Goal: Book appointment/travel/reservation

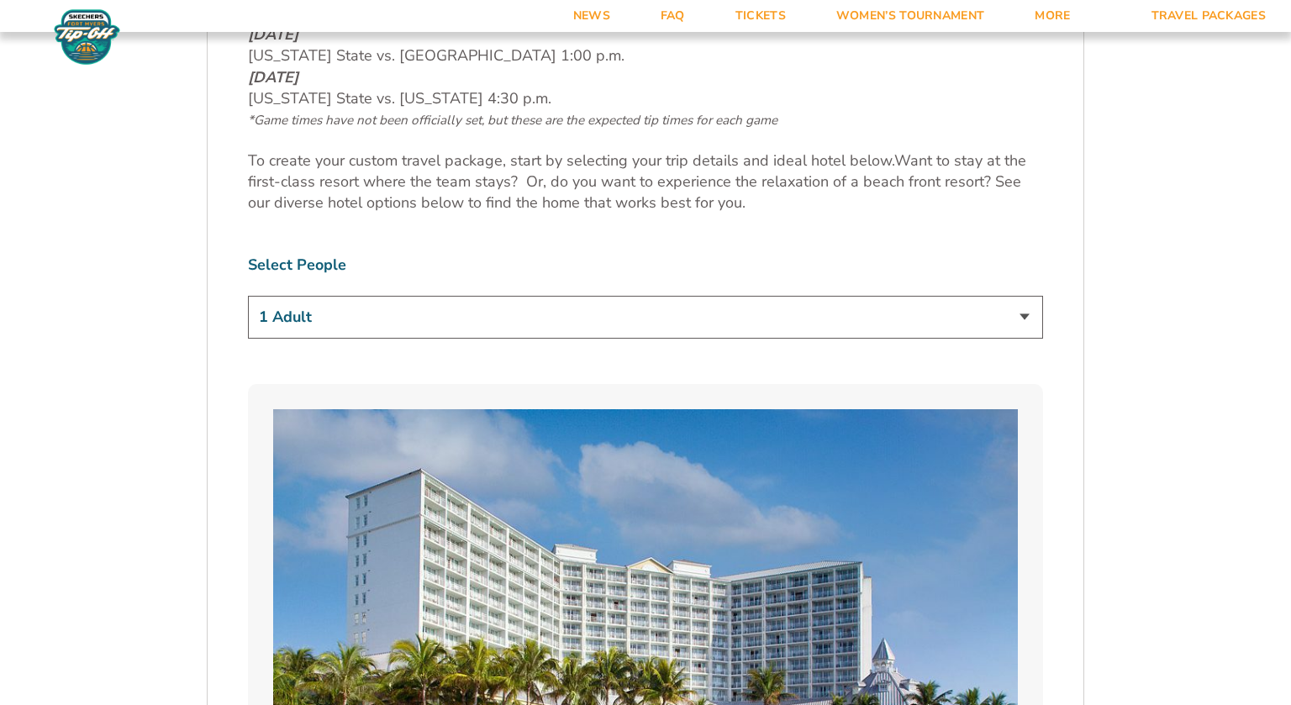
scroll to position [994, 0]
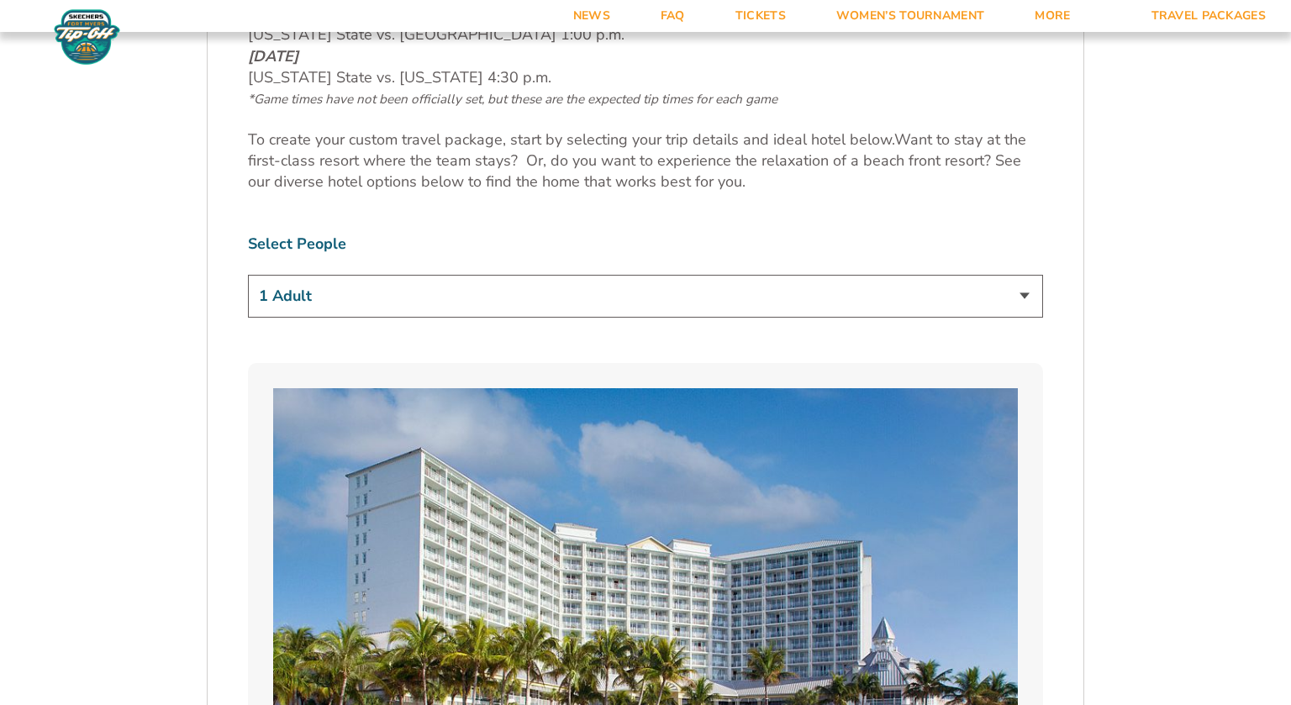
click at [1013, 292] on select "1 Adult 2 Adults 3 Adults 4 Adults 2 Adults + 1 Child 2 Adults + 2 Children 2 A…" at bounding box center [645, 296] width 795 height 43
select select "2 Adults"
click at [248, 275] on select "1 Adult 2 Adults 3 Adults 4 Adults 2 Adults + 1 Child 2 Adults + 2 Children 2 A…" at bounding box center [645, 296] width 795 height 43
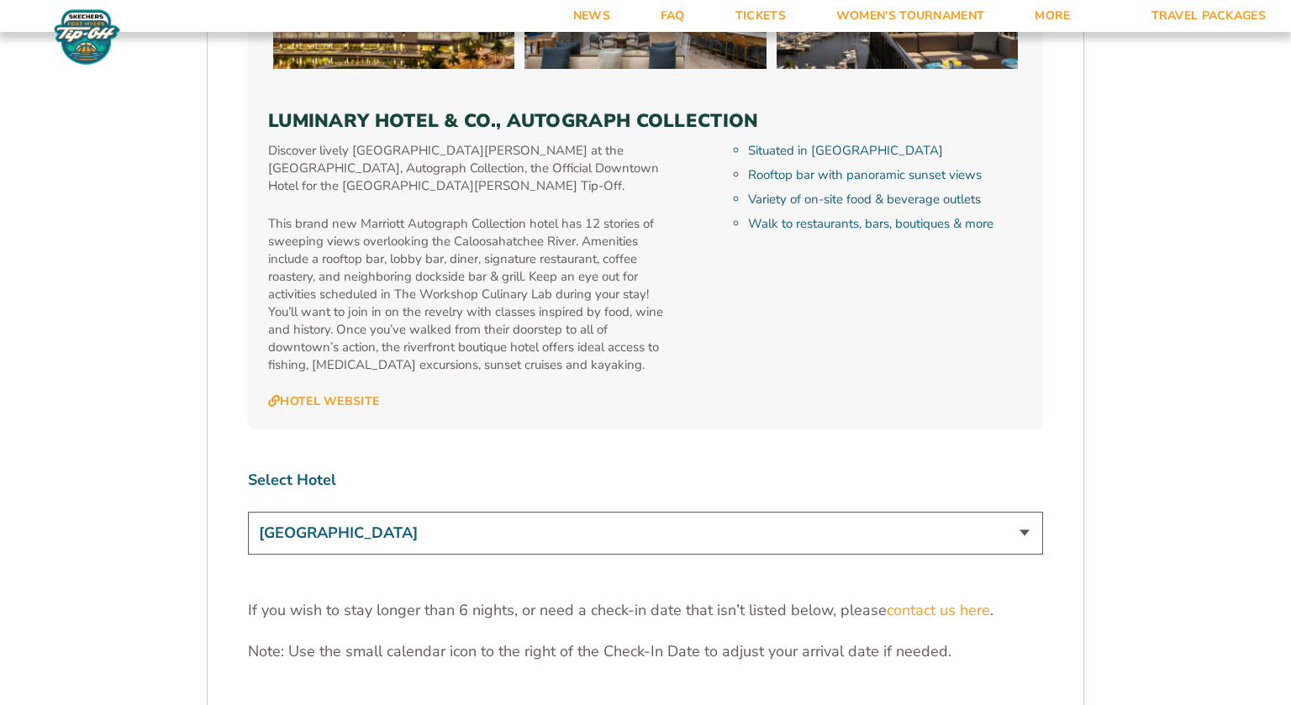
scroll to position [4932, 0]
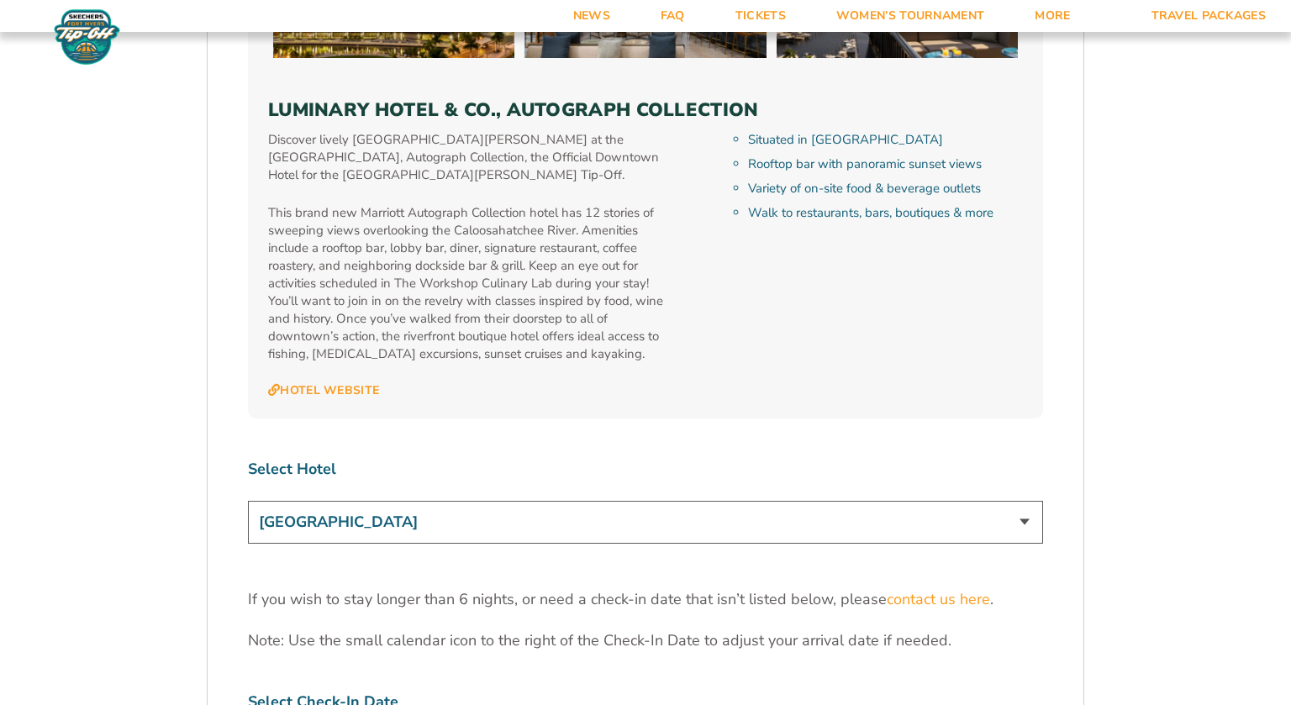
click at [1020, 501] on select "[GEOGRAPHIC_DATA] [GEOGRAPHIC_DATA] [GEOGRAPHIC_DATA], Autograph Collection" at bounding box center [645, 522] width 795 height 43
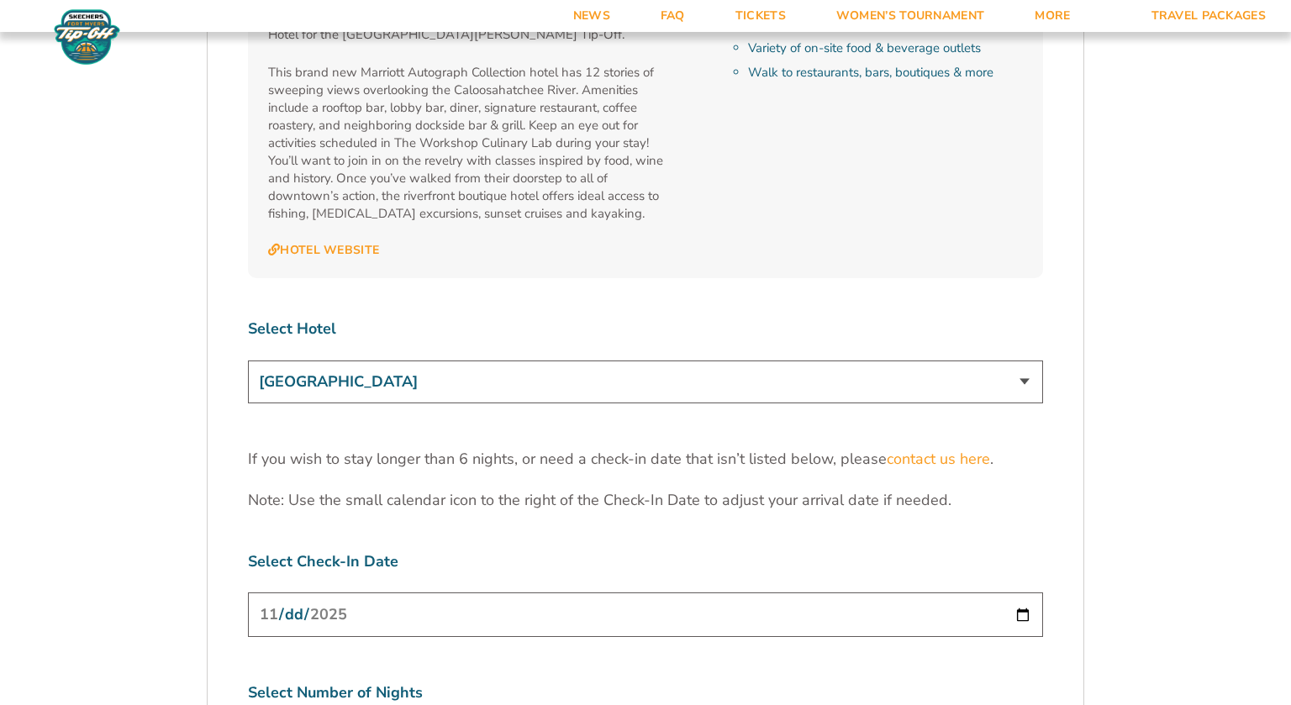
scroll to position [5130, 0]
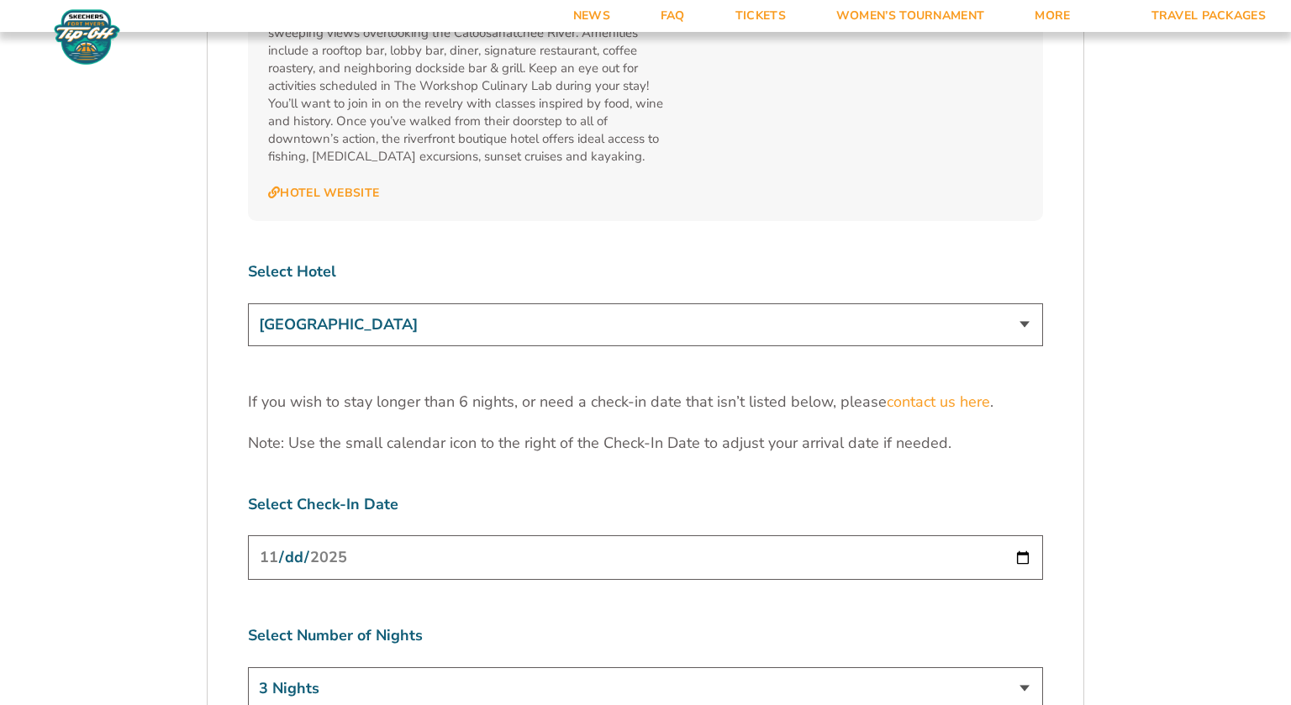
click at [1019, 535] on input "[DATE]" at bounding box center [645, 557] width 795 height 45
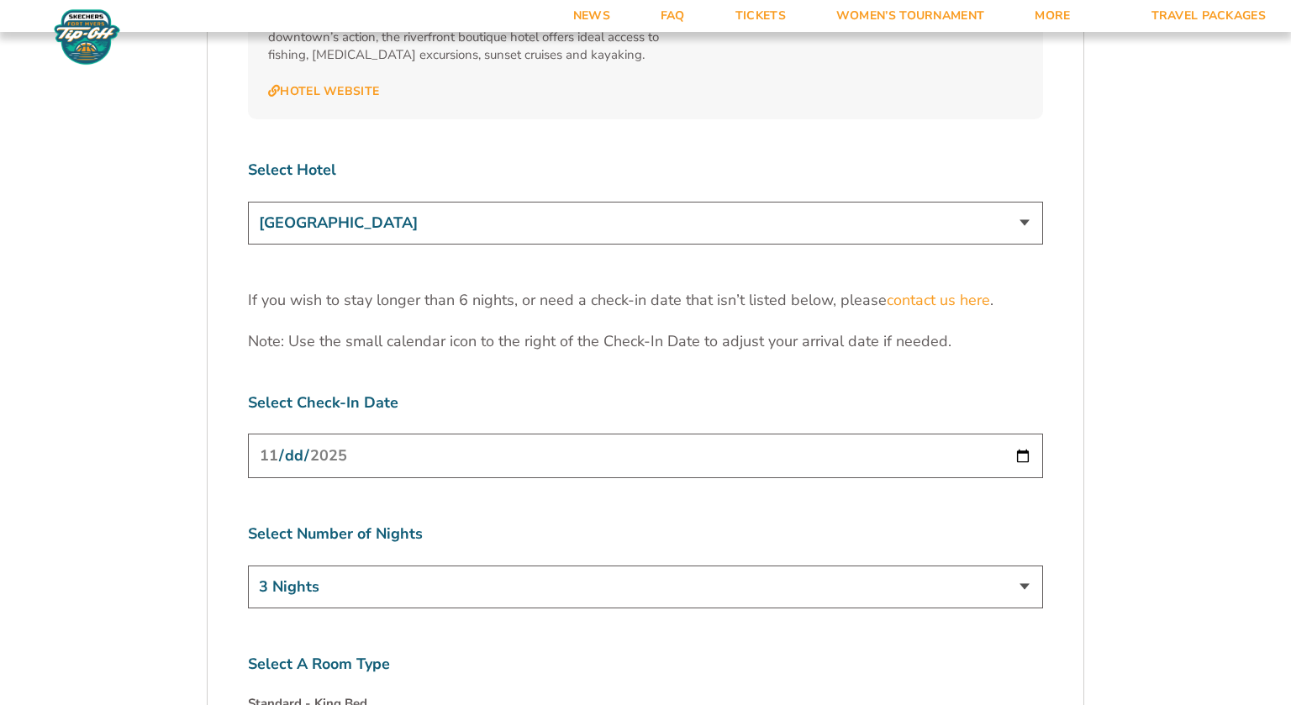
scroll to position [5252, 0]
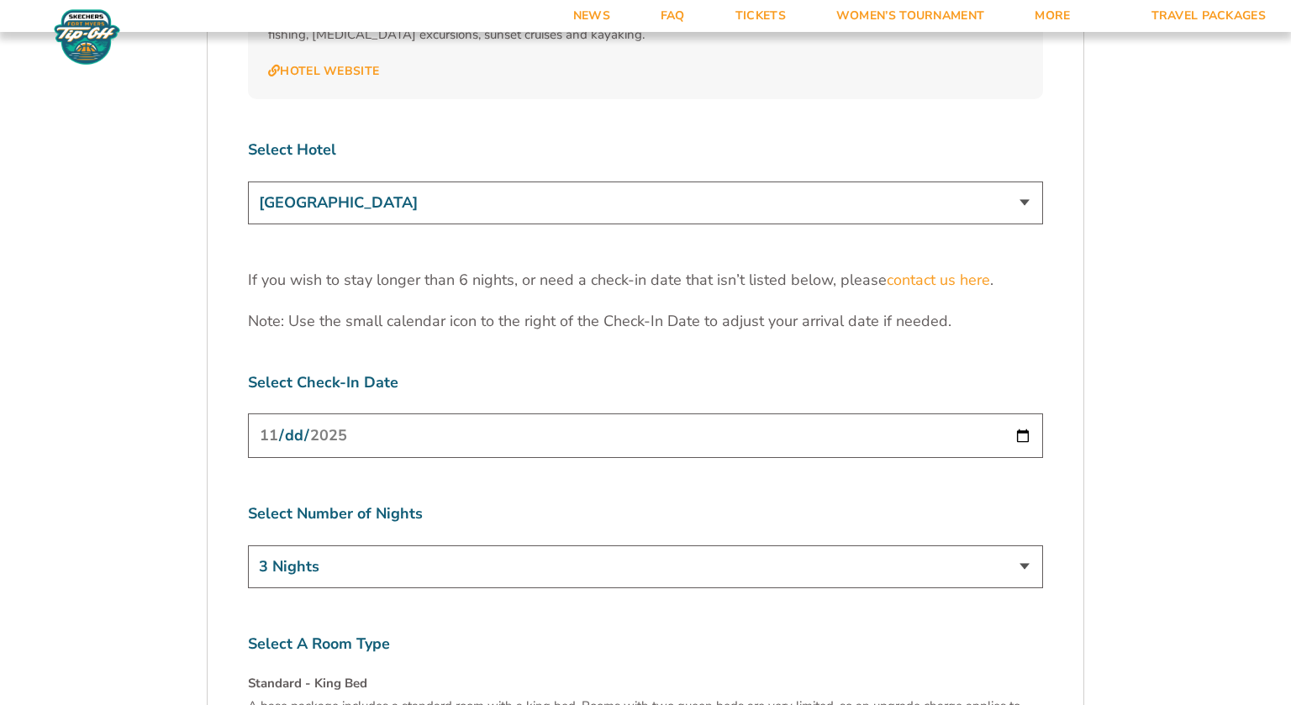
click at [1022, 545] on select "3 Nights 4 Nights 5 Nights 6 Nights" at bounding box center [645, 566] width 795 height 43
click at [248, 545] on select "3 Nights 4 Nights 5 Nights 6 Nights" at bounding box center [645, 566] width 795 height 43
click at [1027, 545] on select "3 Nights 4 Nights 5 Nights 6 Nights" at bounding box center [645, 566] width 795 height 43
select select "3 Nights"
click at [248, 545] on select "3 Nights 4 Nights 5 Nights 6 Nights" at bounding box center [645, 566] width 795 height 43
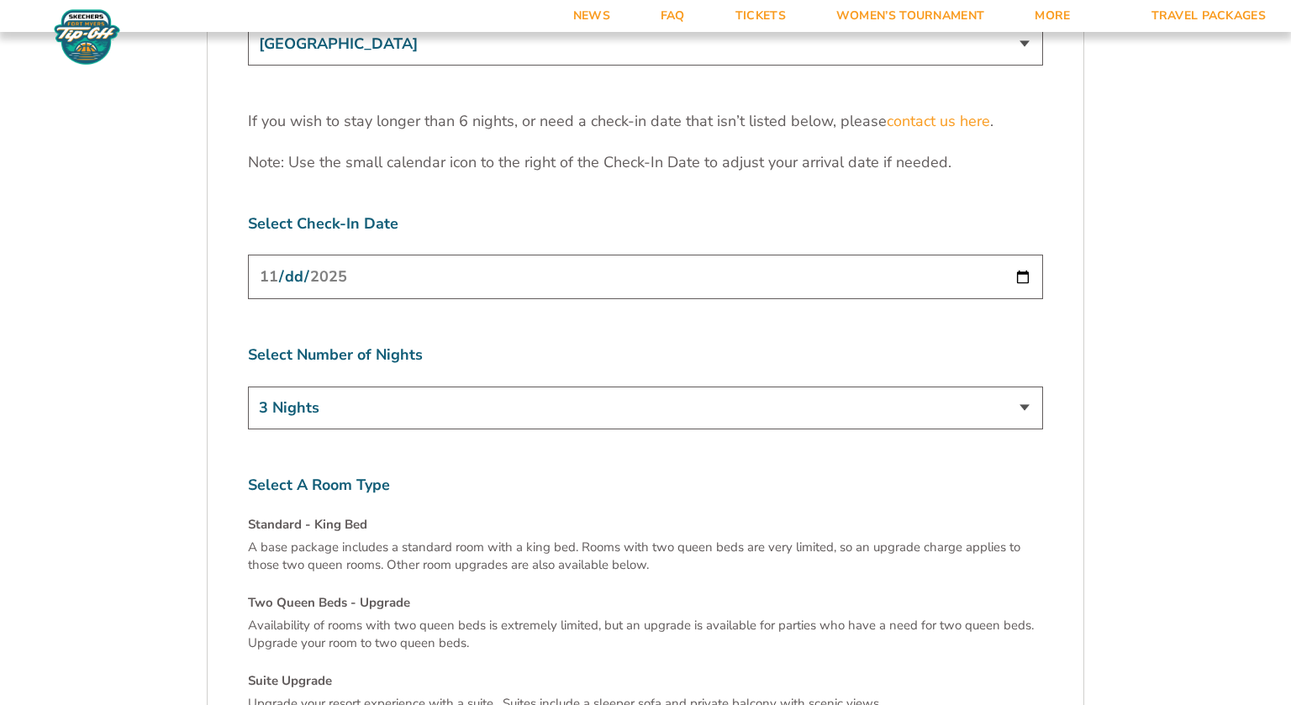
scroll to position [5460, 0]
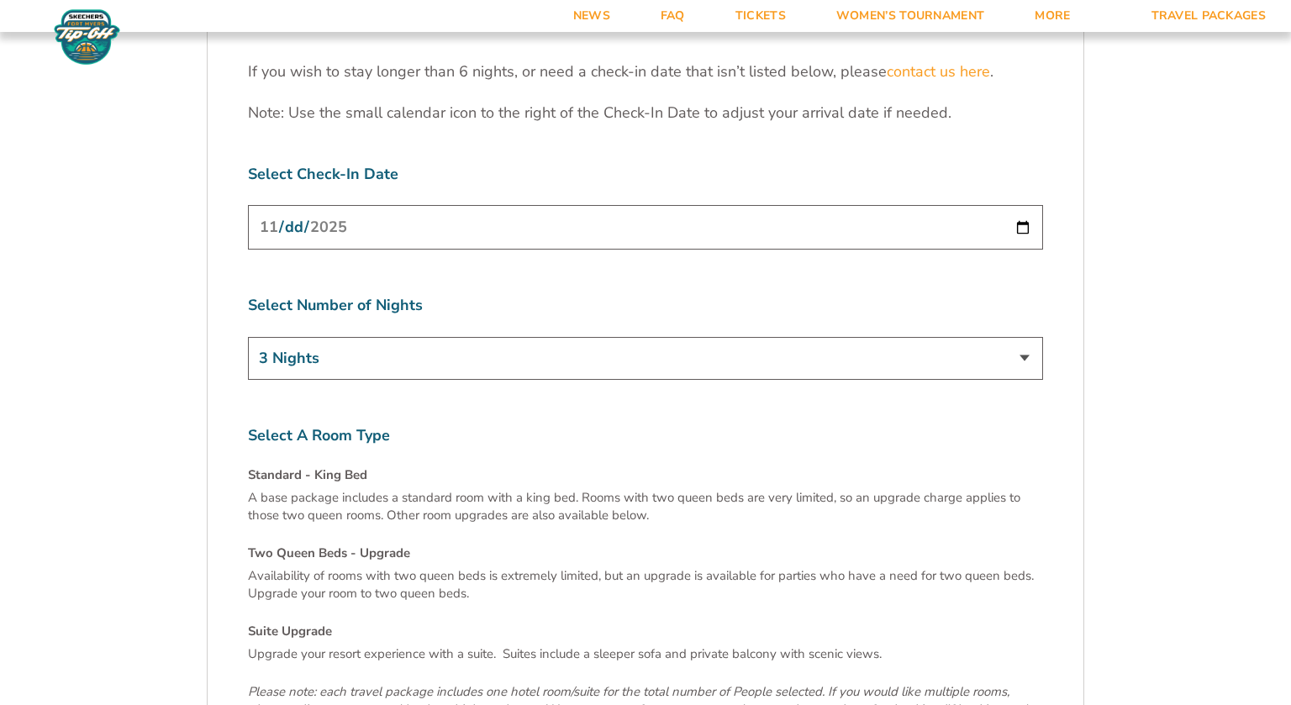
click at [345, 489] on p "A base package includes a standard room with a king bed. Rooms with two queen b…" at bounding box center [645, 506] width 795 height 35
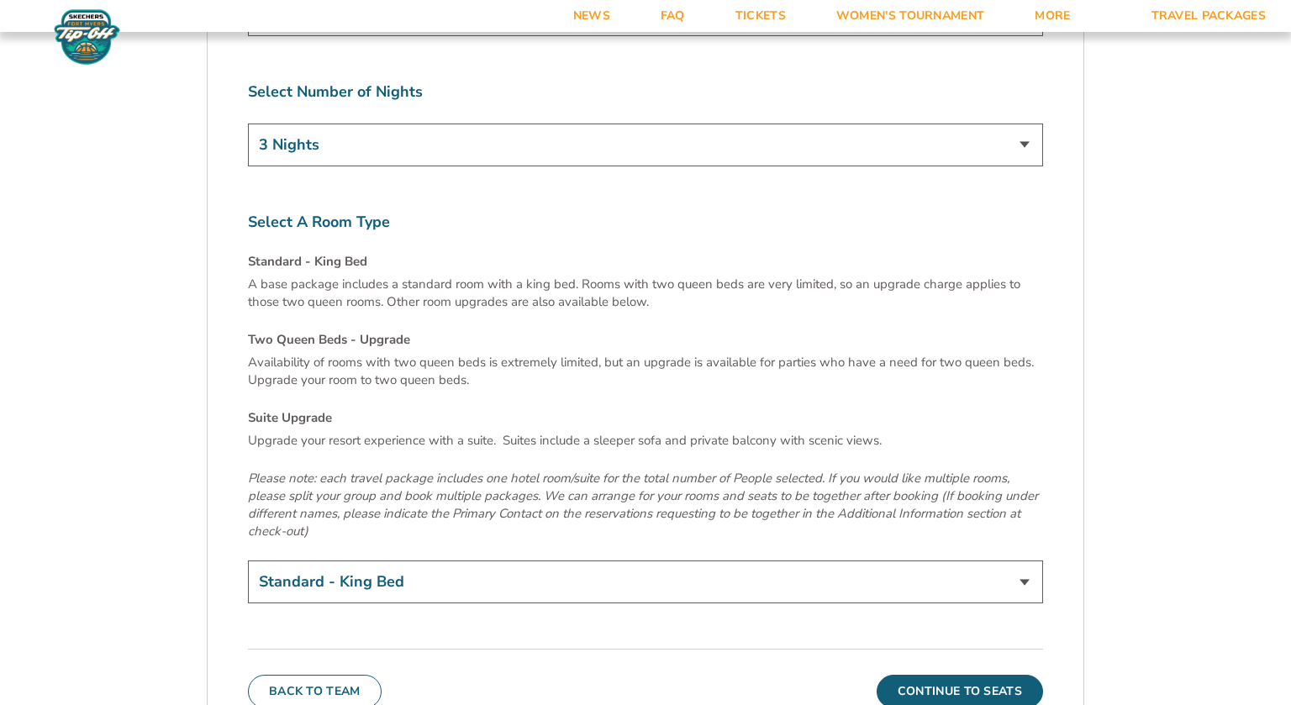
scroll to position [5674, 0]
click at [983, 560] on select "Standard - King Bed Two Queen Beds - Upgrade (+$15 per night) Suite Upgrade (+$…" at bounding box center [645, 581] width 795 height 43
click at [248, 560] on select "Standard - King Bed Two Queen Beds - Upgrade (+$15 per night) Suite Upgrade (+$…" at bounding box center [645, 581] width 795 height 43
click at [967, 674] on button "Continue To Seats" at bounding box center [960, 691] width 166 height 34
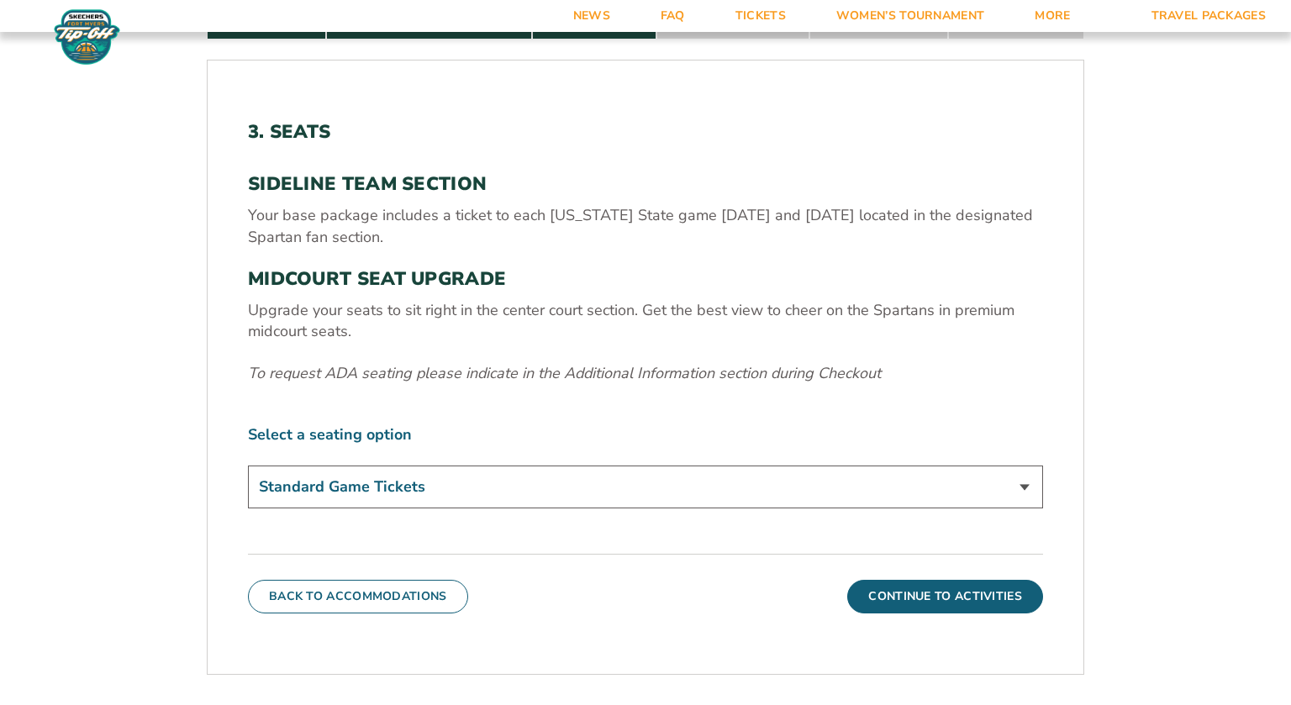
scroll to position [578, 0]
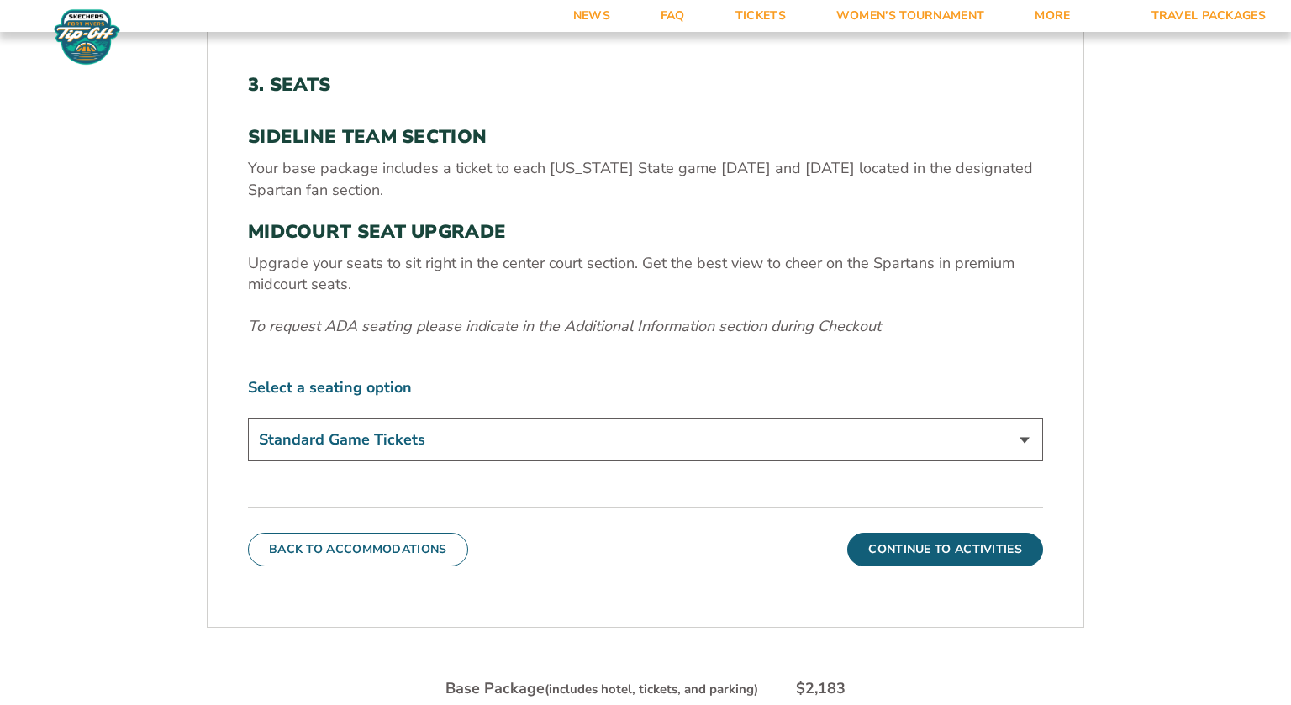
click at [645, 437] on select "Standard Game Tickets Midcourt Seat Upgrade (+$140 per person)" at bounding box center [645, 440] width 795 height 43
click at [1109, 411] on div "1. Team 2. Accommodations 3. Seats 4. Activities 5. Parking 6. Details 1. Team …" at bounding box center [645, 472] width 958 height 1114
click at [971, 554] on button "Continue To Activities" at bounding box center [945, 550] width 196 height 34
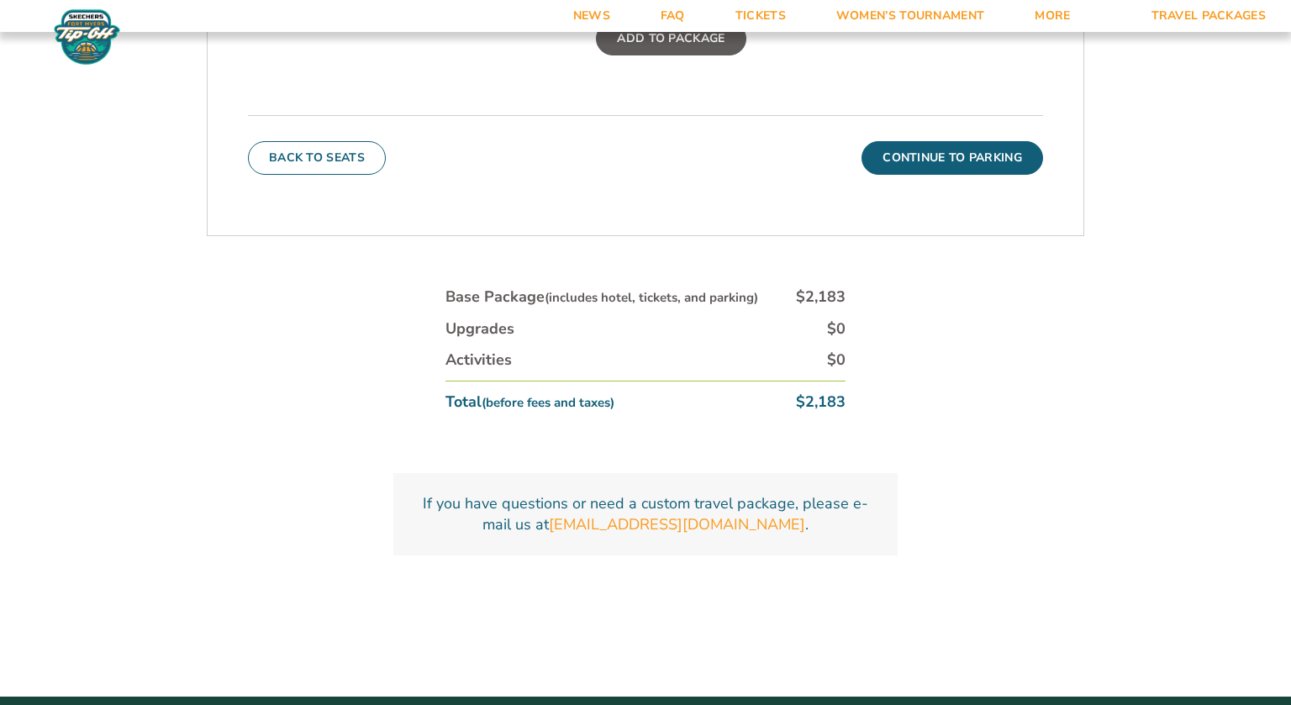
scroll to position [979, 0]
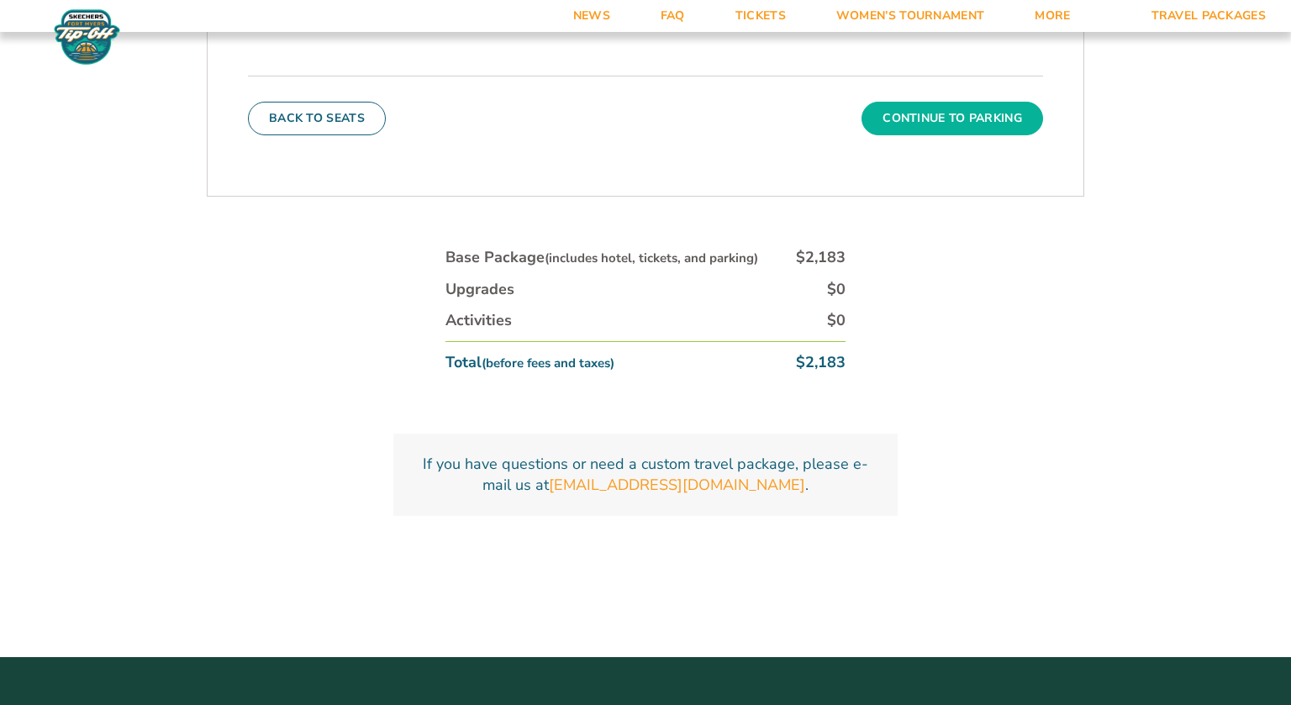
click at [922, 120] on button "Continue To Parking" at bounding box center [953, 119] width 182 height 34
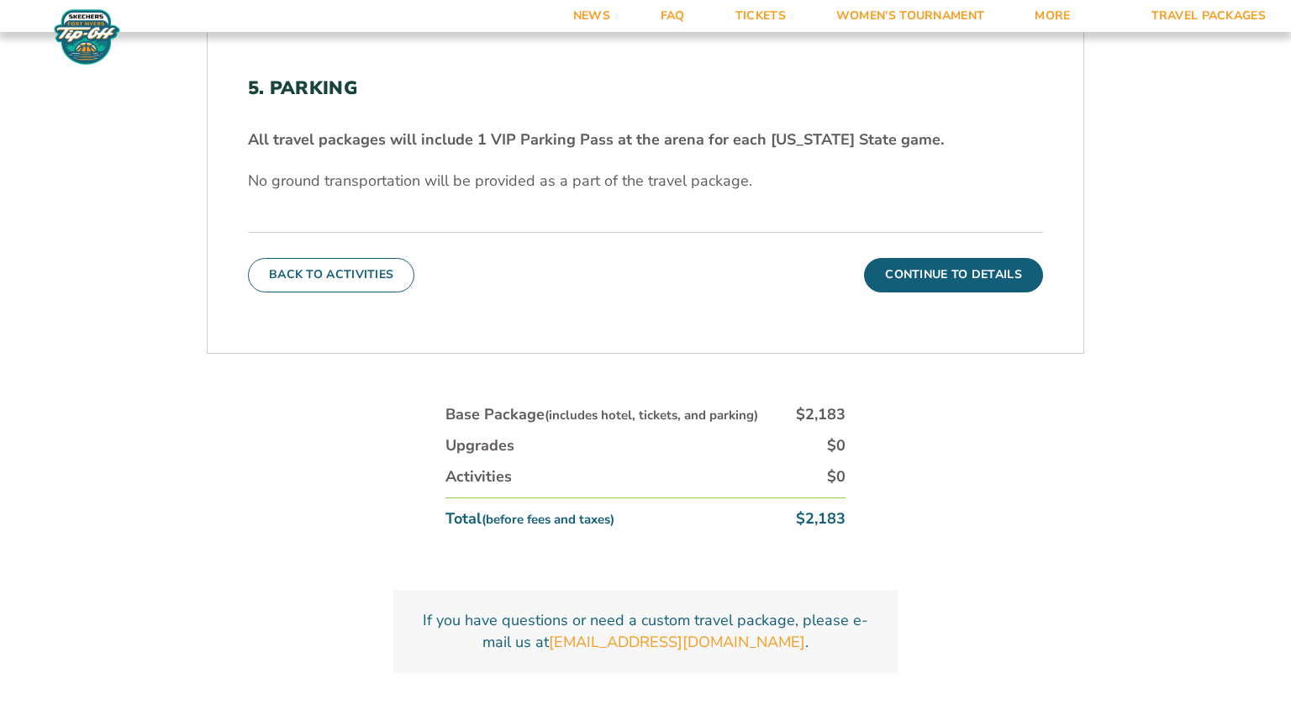
scroll to position [615, 0]
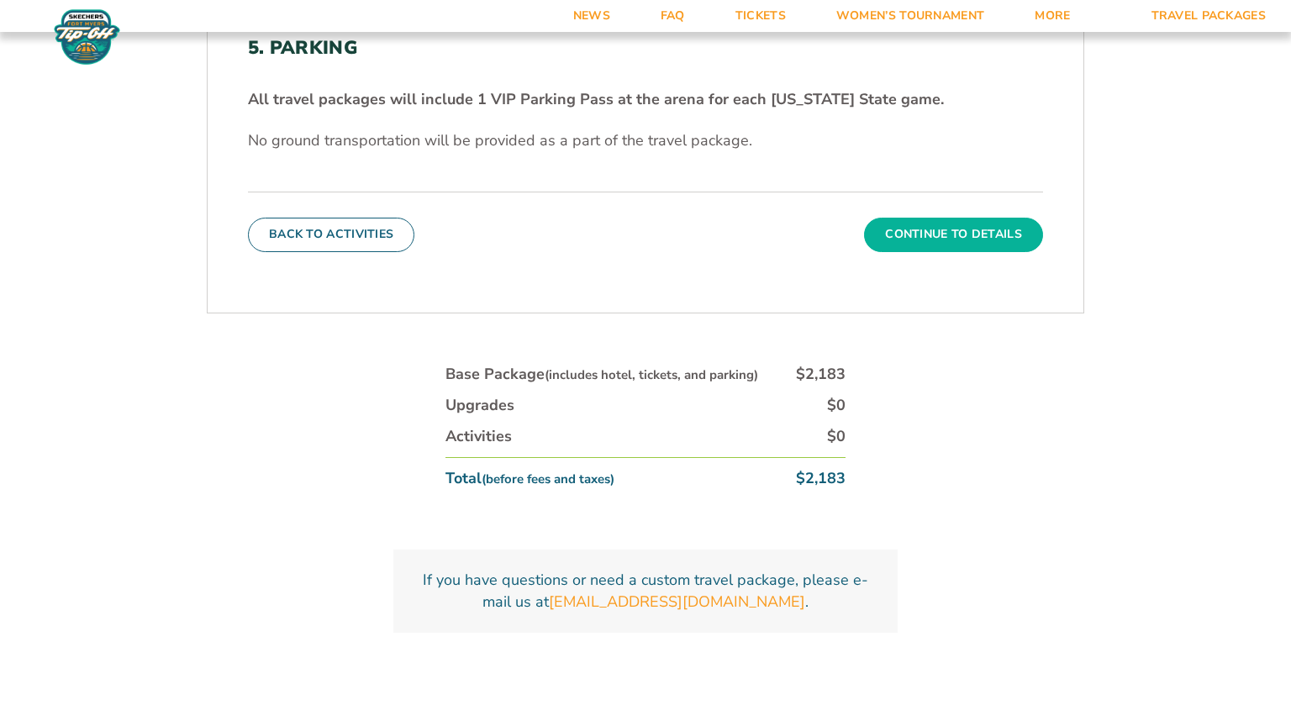
click at [958, 237] on button "Continue To Details" at bounding box center [953, 235] width 179 height 34
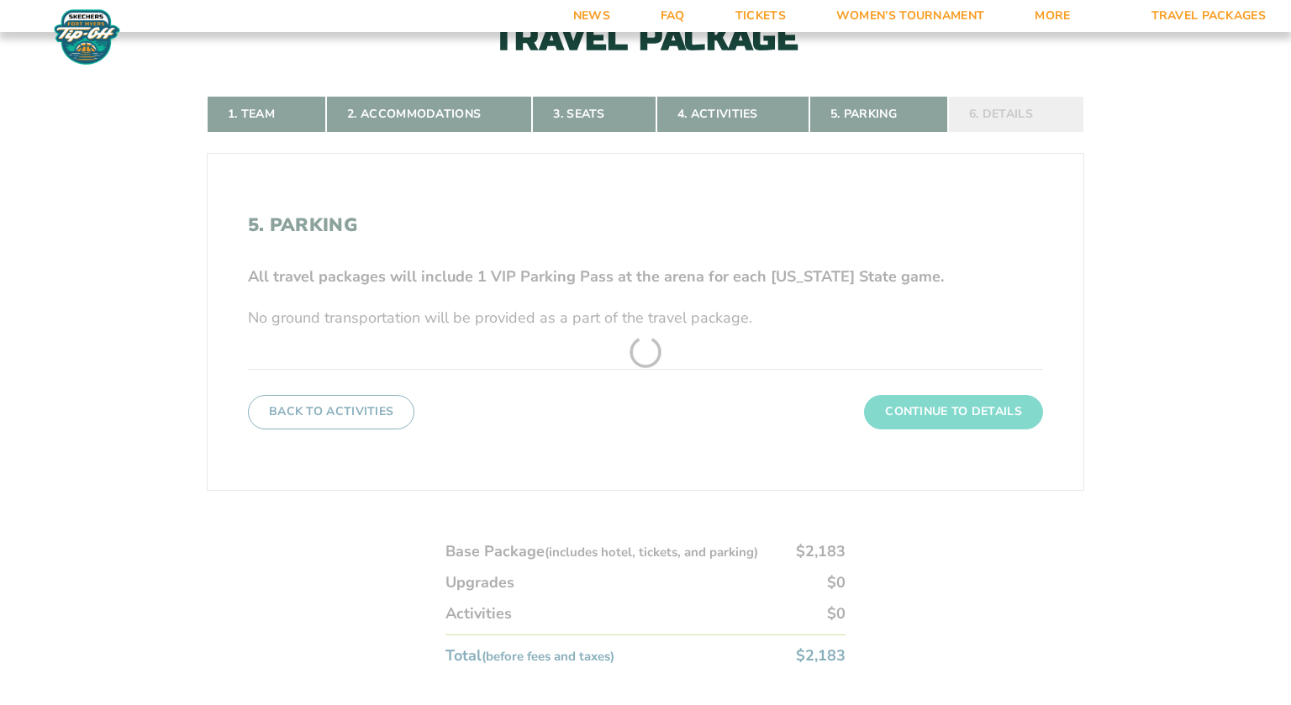
scroll to position [333, 0]
